Goal: Task Accomplishment & Management: Use online tool/utility

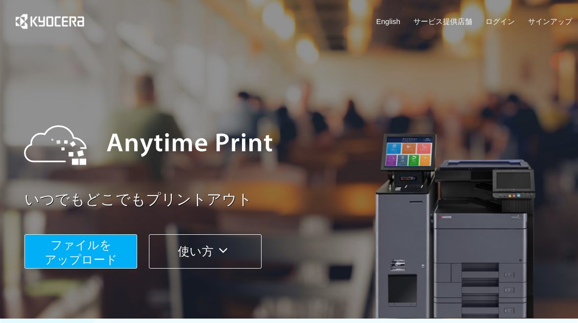
click at [97, 250] on span "ファイルを ​​アップロード" at bounding box center [81, 252] width 73 height 28
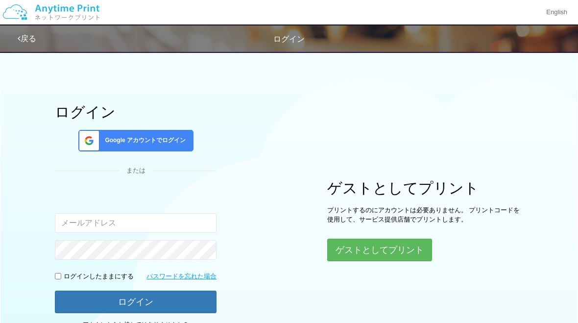
click at [386, 250] on button "ゲストとしてプリント" at bounding box center [379, 249] width 105 height 23
click at [414, 256] on button "ゲストとしてプリント" at bounding box center [379, 249] width 105 height 23
click at [393, 252] on button "ゲストとしてプリント" at bounding box center [379, 249] width 105 height 23
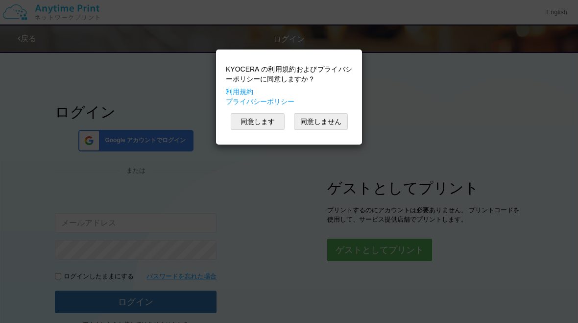
click at [267, 129] on button "同意します" at bounding box center [258, 121] width 54 height 17
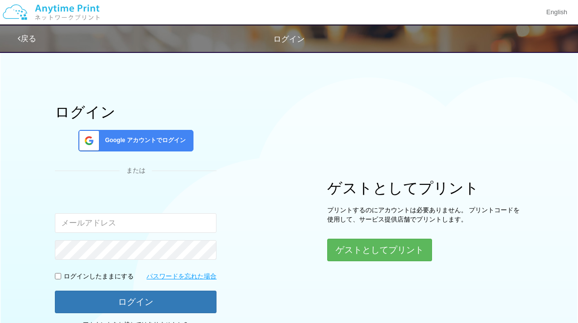
click at [404, 249] on button "ゲストとしてプリント" at bounding box center [379, 249] width 105 height 23
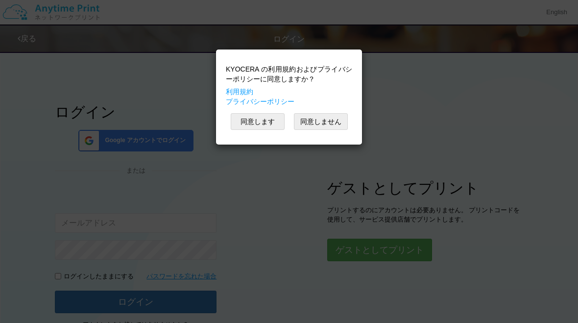
click at [261, 121] on button "同意します" at bounding box center [258, 121] width 54 height 17
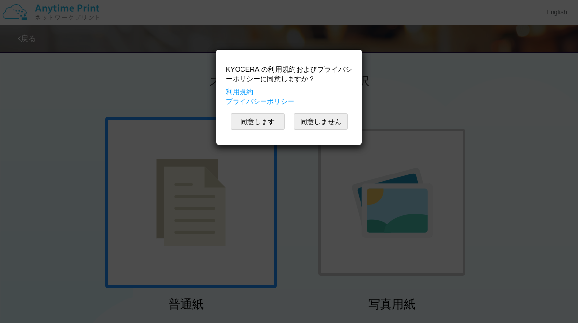
click at [260, 126] on button "同意します" at bounding box center [258, 121] width 54 height 17
click at [257, 129] on button "同意します" at bounding box center [258, 121] width 54 height 17
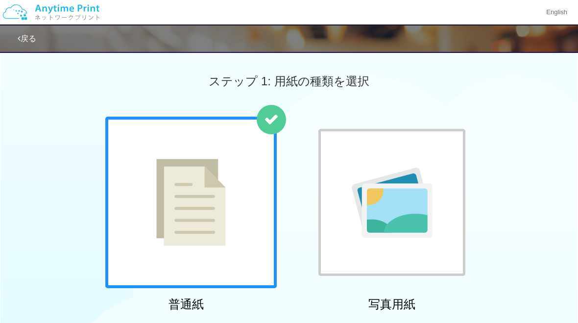
click at [433, 150] on div at bounding box center [391, 202] width 147 height 147
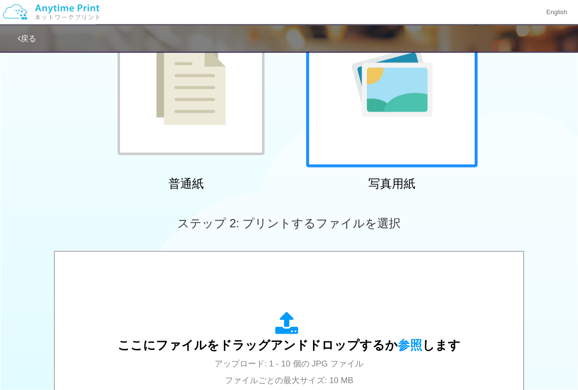
scroll to position [121, 0]
click at [290, 322] on icon at bounding box center [288, 323] width 27 height 24
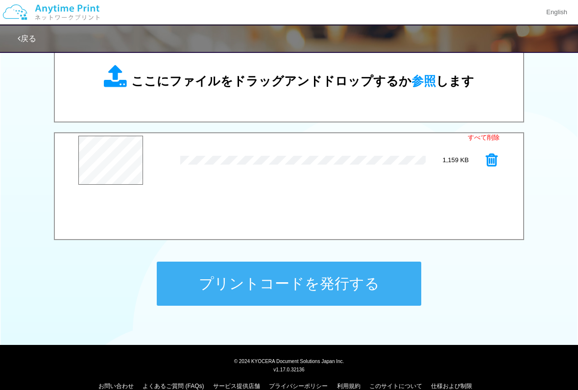
scroll to position [334, 0]
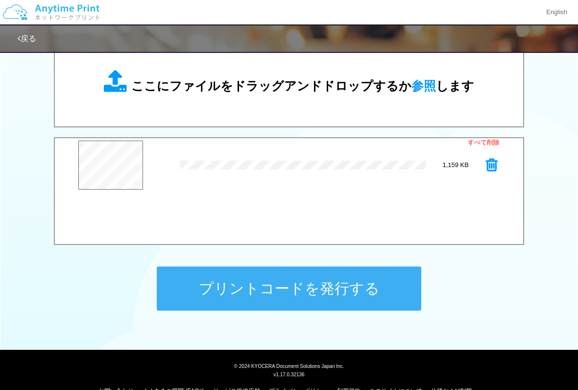
click at [339, 290] on button "プリントコードを発行する" at bounding box center [289, 288] width 264 height 44
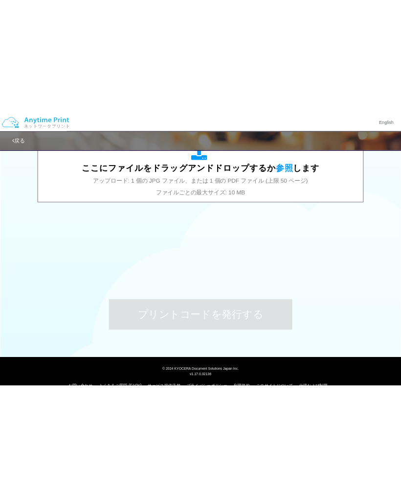
scroll to position [0, 0]
